Goal: Task Accomplishment & Management: Manage account settings

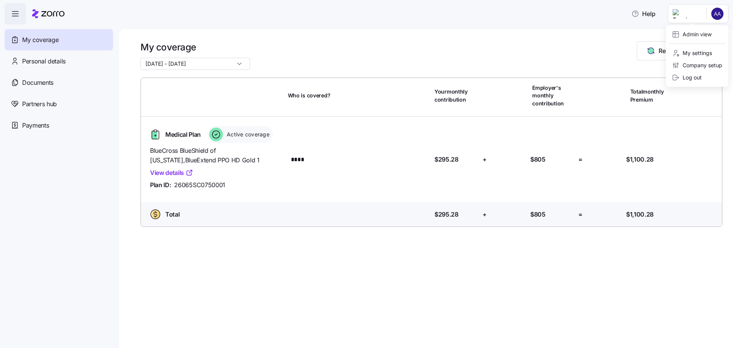
click at [717, 10] on html "Help My coverage Personal details Documents Partners hub Payments My coverage […" at bounding box center [366, 171] width 733 height 343
click at [704, 39] on div "Admin view" at bounding box center [697, 34] width 57 height 12
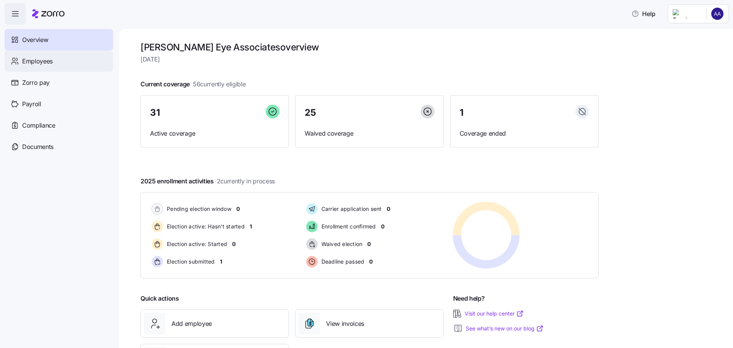
click at [42, 61] on span "Employees" at bounding box center [37, 62] width 31 height 10
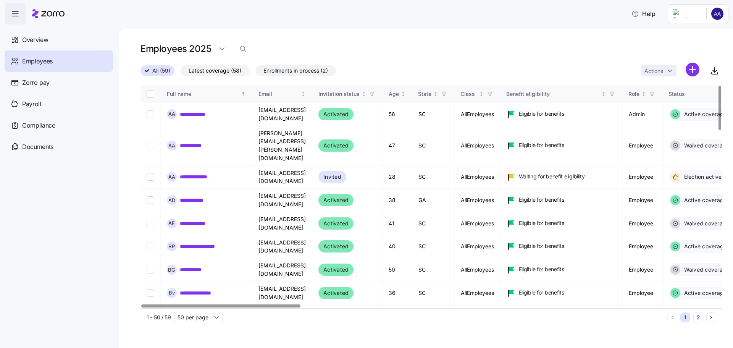
click at [227, 307] on div at bounding box center [220, 305] width 159 height 3
click at [150, 173] on input "Select record 3" at bounding box center [151, 177] width 8 height 8
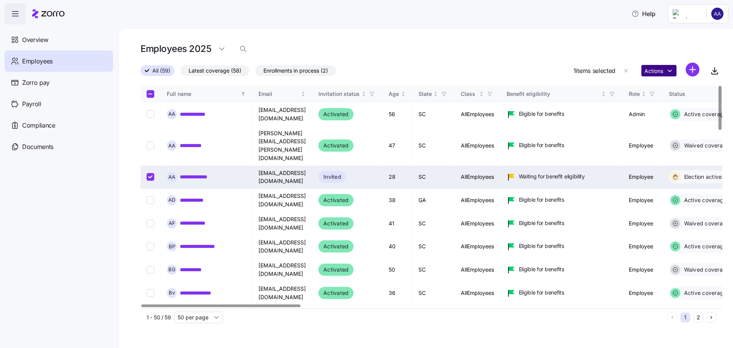
click at [671, 71] on html "**********" at bounding box center [366, 171] width 733 height 343
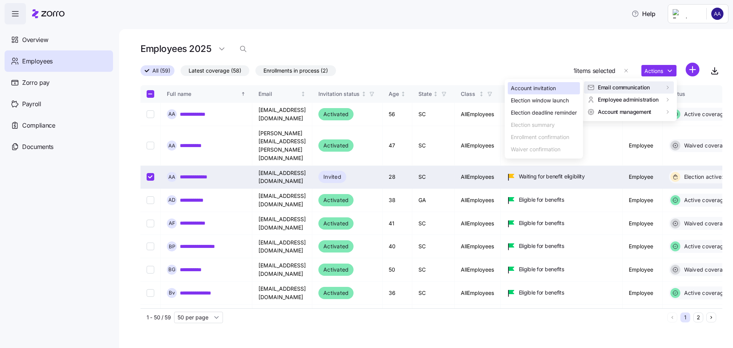
click at [541, 89] on div "Account invitation" at bounding box center [533, 88] width 45 height 8
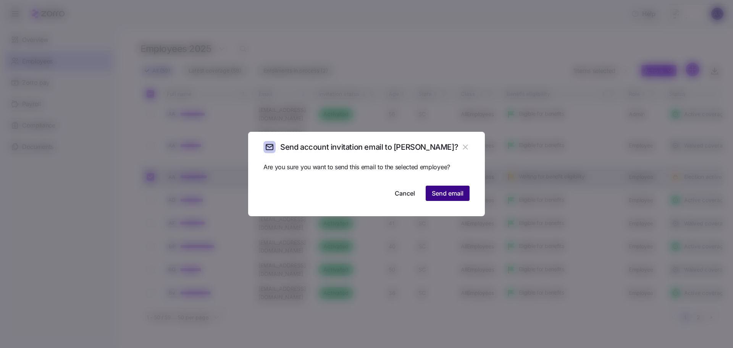
click at [446, 192] on span "Send email" at bounding box center [448, 193] width 32 height 9
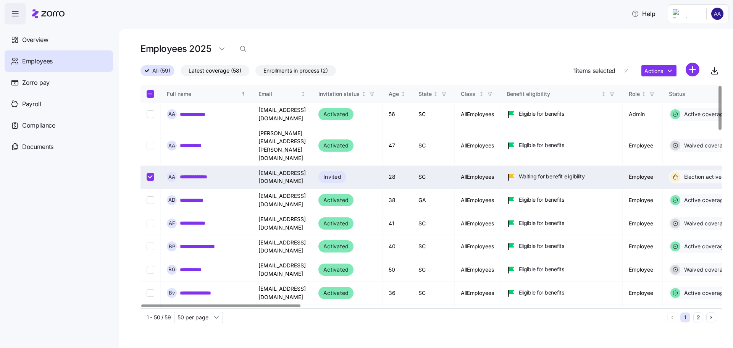
click at [152, 173] on input "Select record 3" at bounding box center [151, 177] width 8 height 8
checkbox input "false"
